Goal: Use online tool/utility: Use online tool/utility

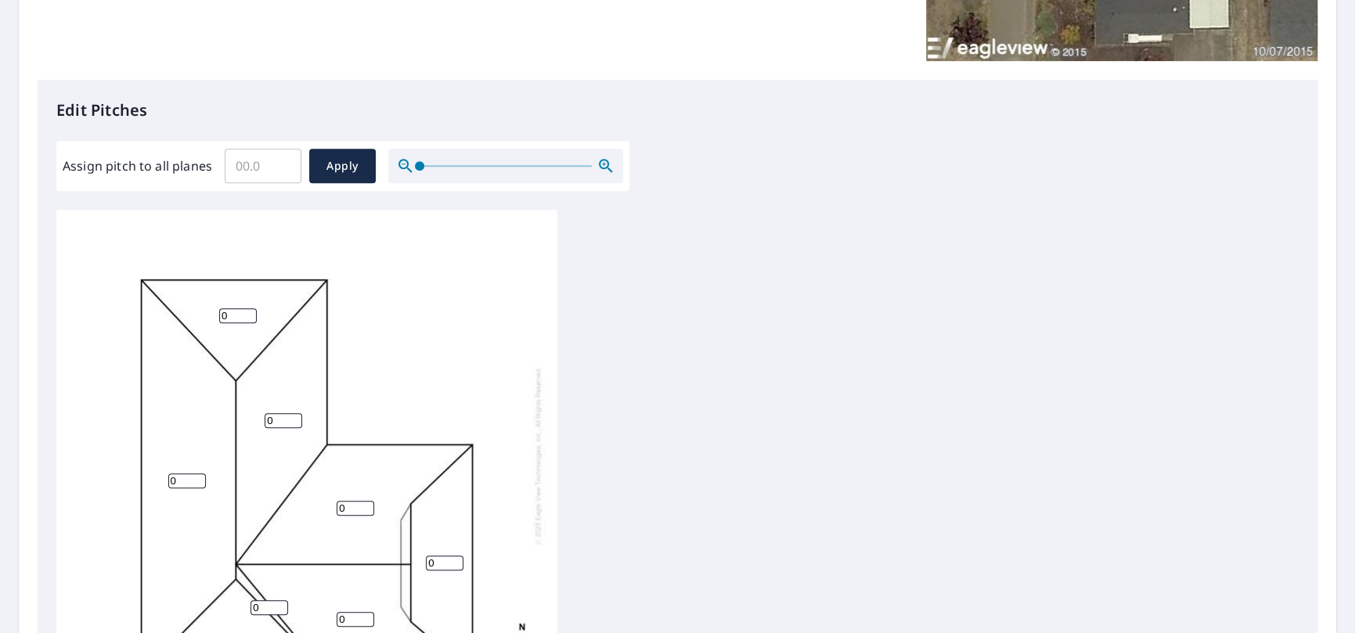
scroll to position [313, 0]
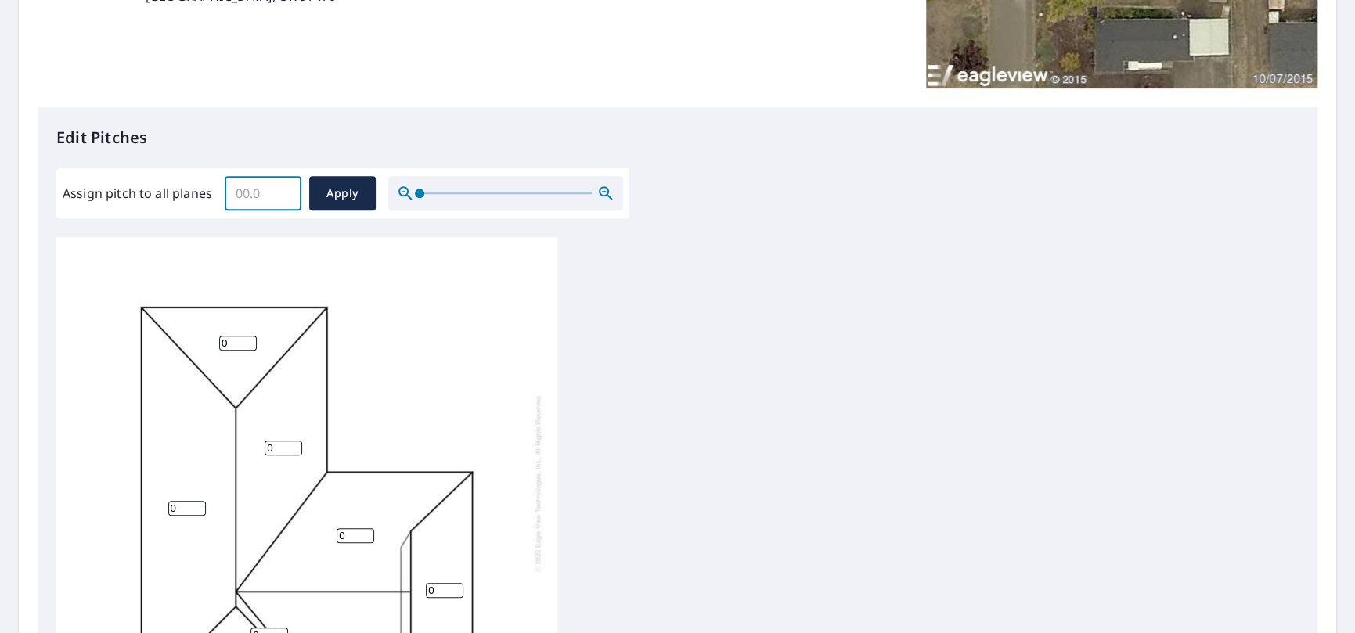
click at [240, 197] on input "Assign pitch to all planes" at bounding box center [263, 193] width 77 height 44
type input "5"
click at [326, 196] on span "Apply" at bounding box center [342, 194] width 41 height 20
type input "5"
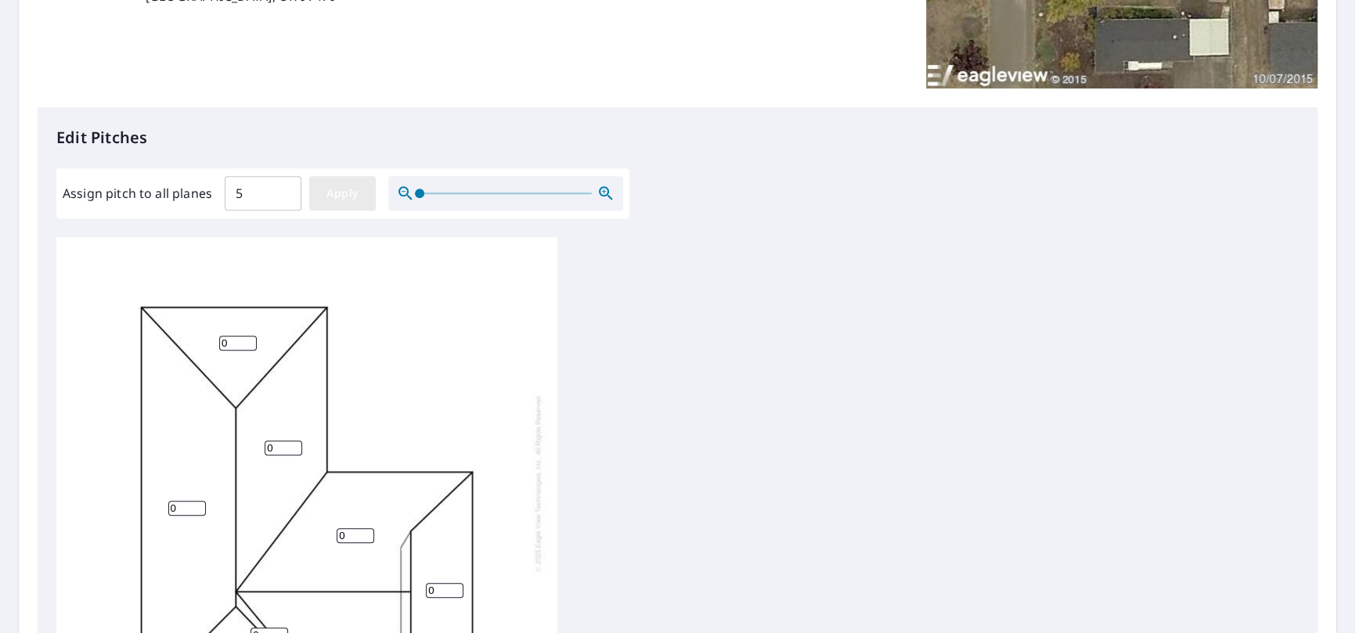
type input "5"
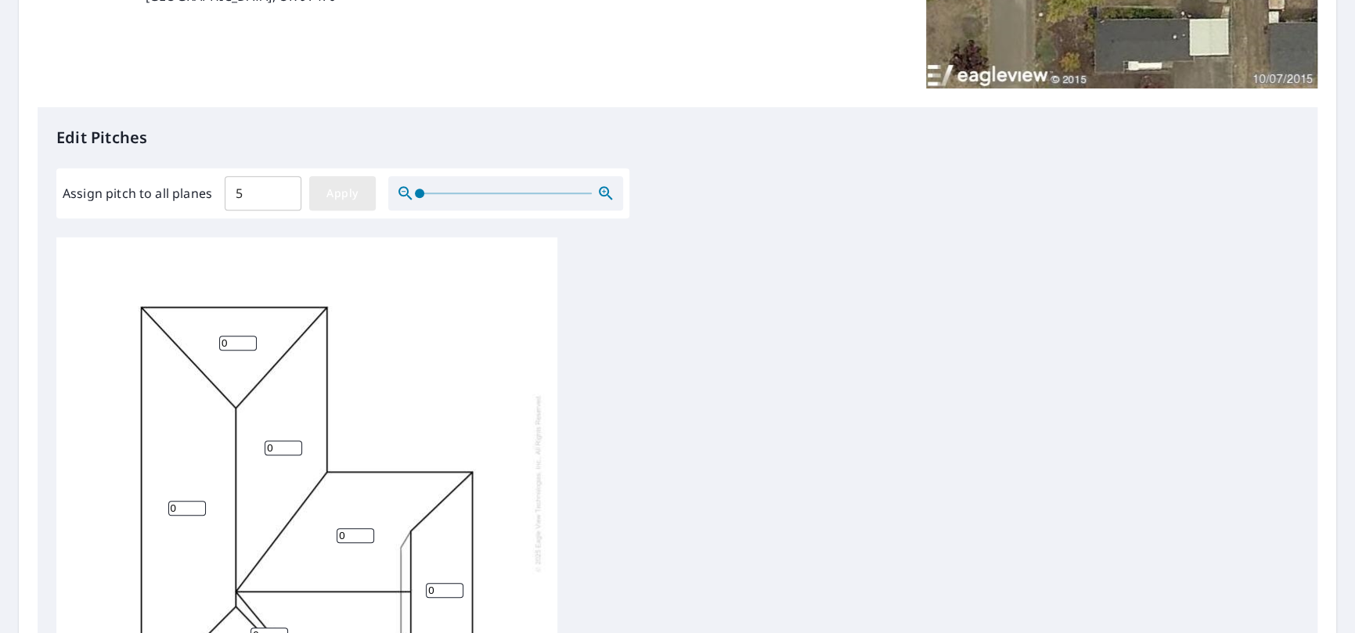
type input "5"
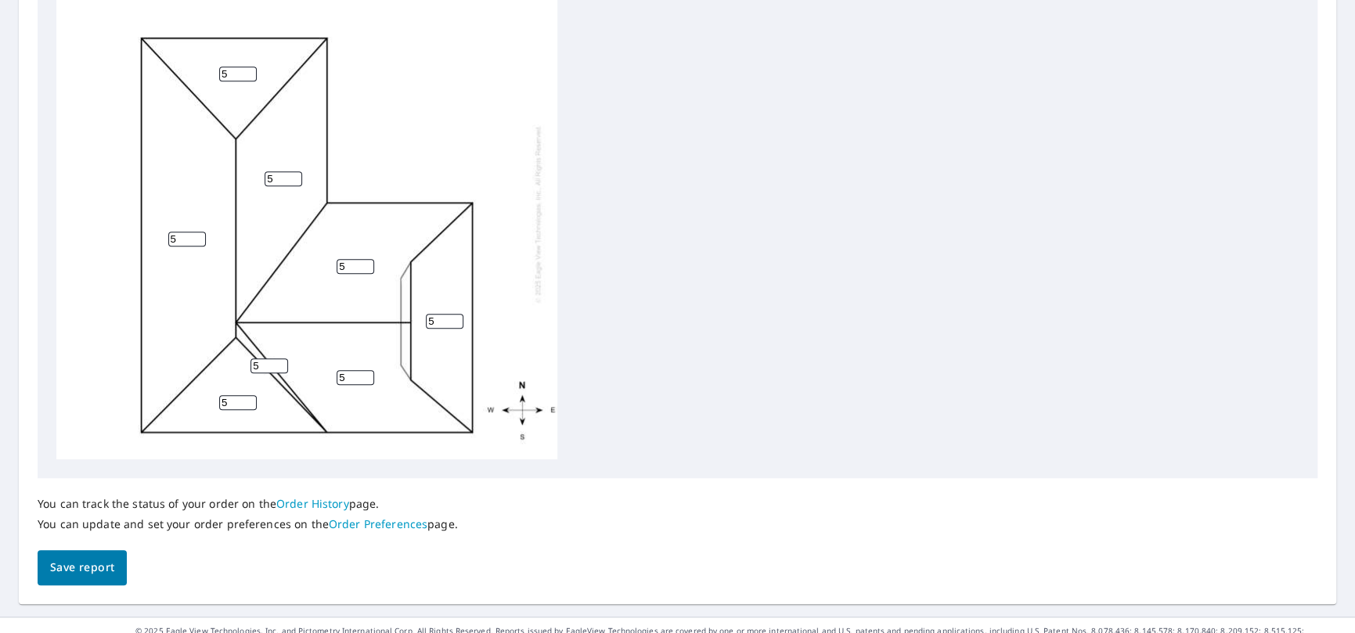
scroll to position [614, 0]
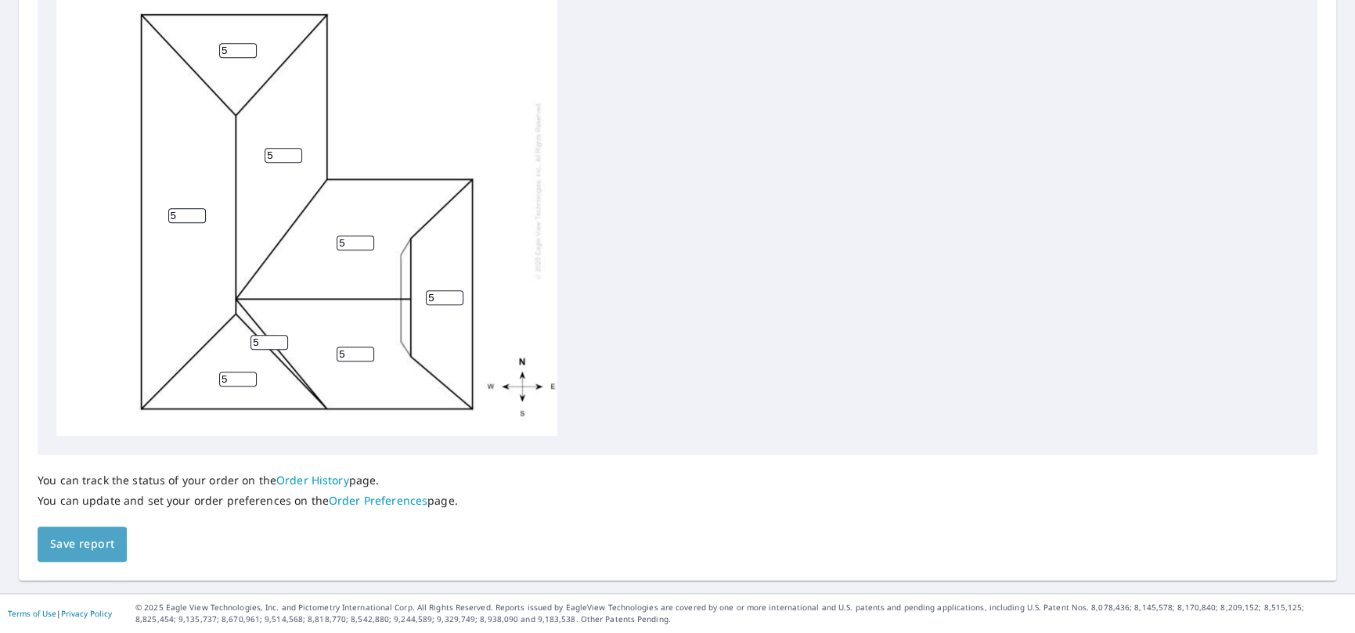
click at [106, 539] on span "Save report" at bounding box center [82, 545] width 64 height 20
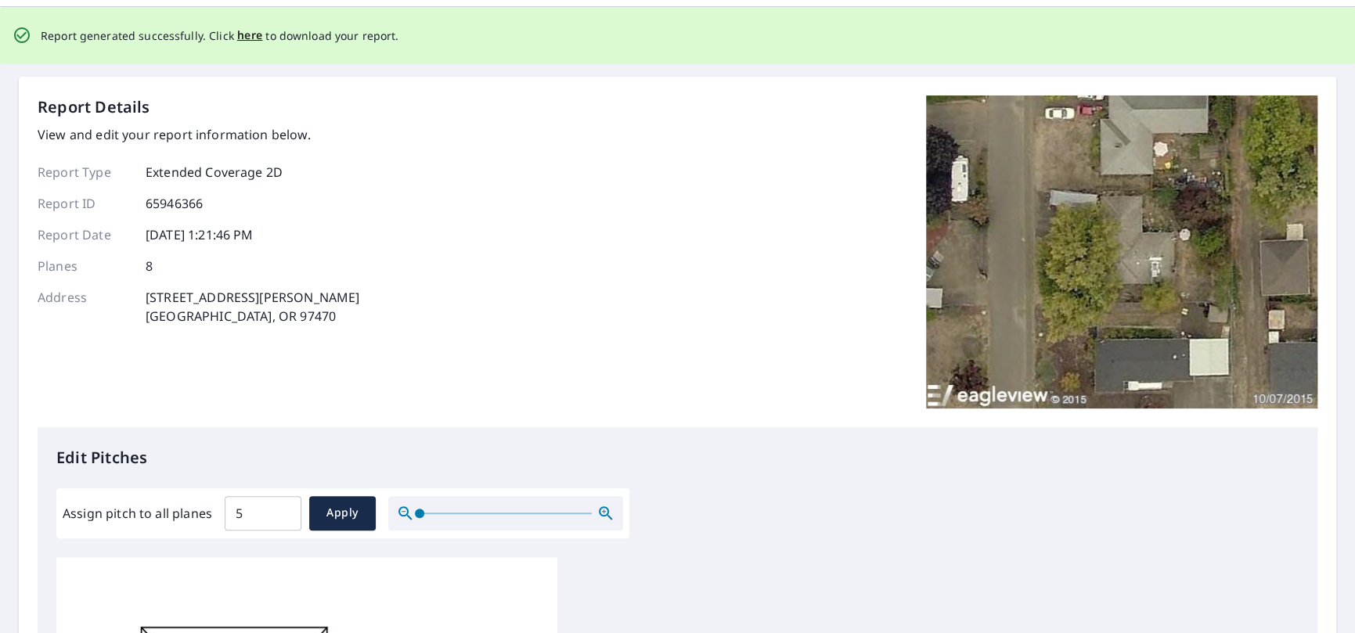
scroll to position [78, 0]
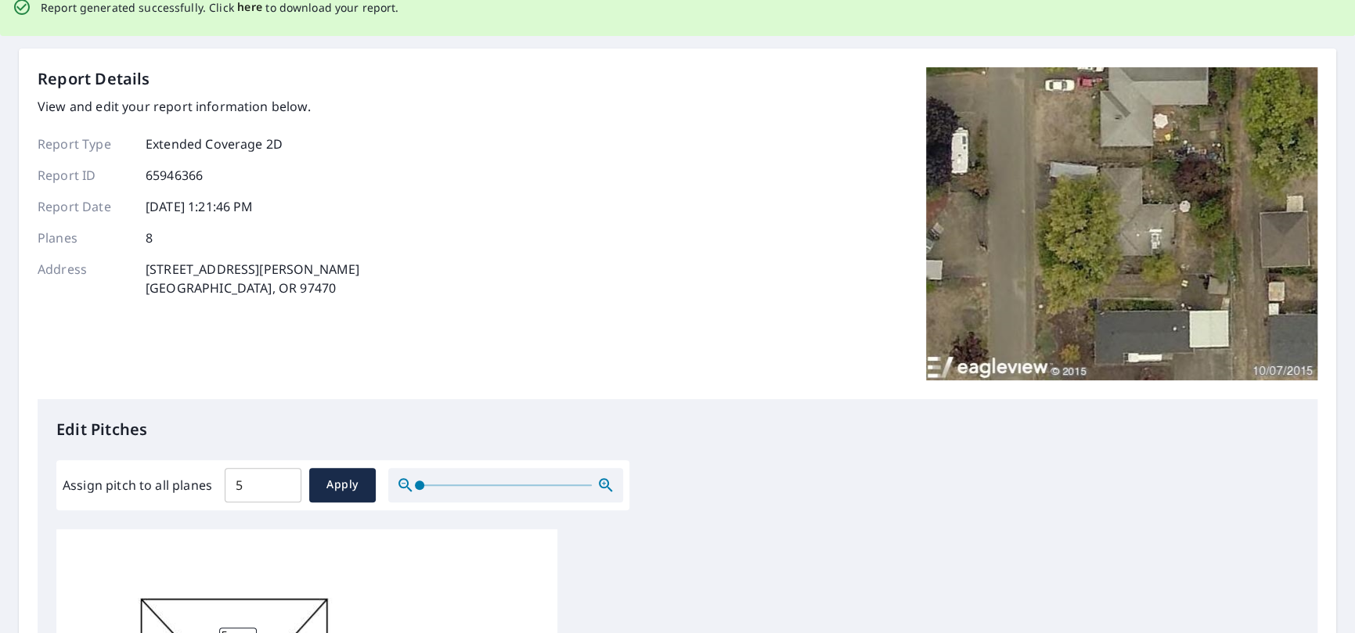
click at [250, 9] on span "here" at bounding box center [250, 8] width 26 height 20
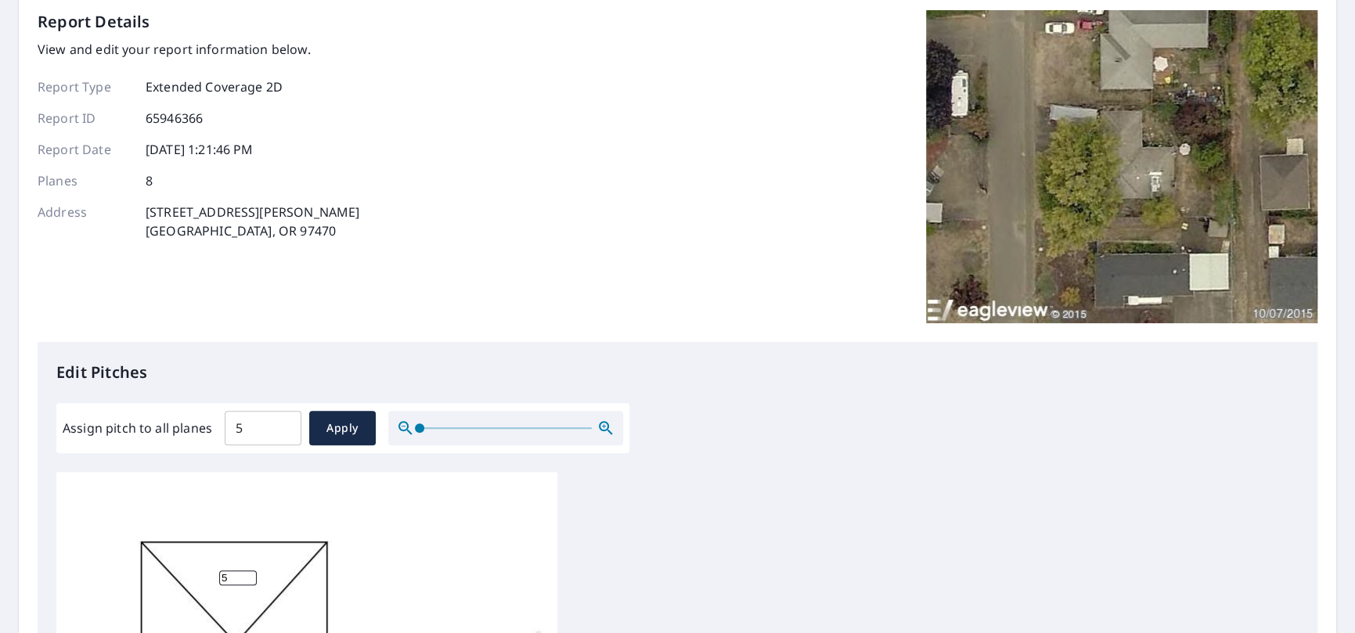
scroll to position [18, 0]
